Goal: Transaction & Acquisition: Purchase product/service

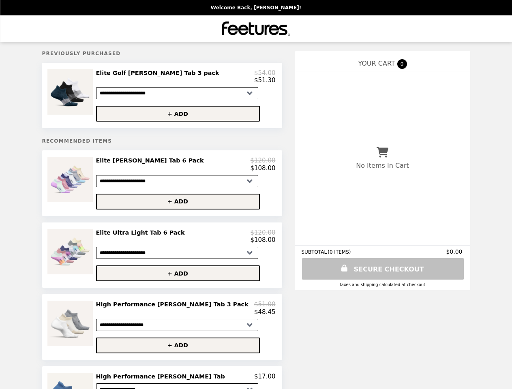
select select "**********"
click at [93, 97] on img at bounding box center [70, 91] width 47 height 45
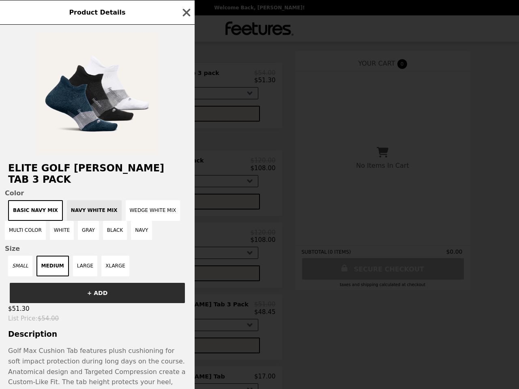
click at [185, 78] on div "Product Details Elite Golf Max Cushion Tab 3 pack Color Basic Navy Mix Navy Whi…" at bounding box center [259, 194] width 519 height 389
click at [185, 116] on div at bounding box center [97, 90] width 195 height 130
click at [93, 185] on h2 "Elite Golf [PERSON_NAME] Tab 3 pack" at bounding box center [97, 174] width 195 height 23
click at [185, 168] on h2 "Elite Golf [PERSON_NAME] Tab 3 pack" at bounding box center [97, 174] width 195 height 23
click at [185, 206] on div "Product Details Elite Golf Max Cushion Tab 3 pack Color Basic Navy Mix Navy Whi…" at bounding box center [259, 194] width 519 height 389
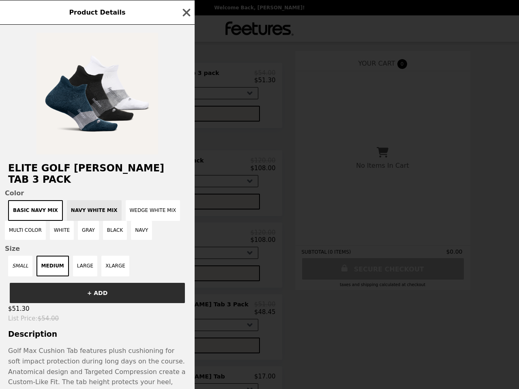
click at [93, 260] on img at bounding box center [70, 251] width 47 height 45
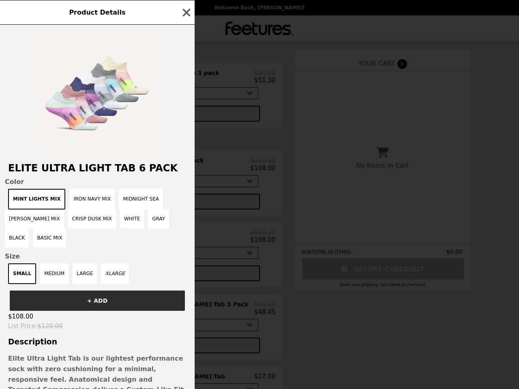
click at [185, 242] on div "Product Details Elite Ultra Light Tab 6 Pack Color Mint Lights Mix Iron Navy Mi…" at bounding box center [259, 194] width 519 height 389
click at [185, 279] on div "SMALL MEDIUM LARGE XLARGE" at bounding box center [97, 273] width 185 height 21
click at [93, 334] on div "Product Details Elite Ultra Light Tab 6 Pack Color Mint Lights Mix Iron Navy Mi…" at bounding box center [259, 194] width 519 height 389
